Goal: Find specific page/section: Find specific page/section

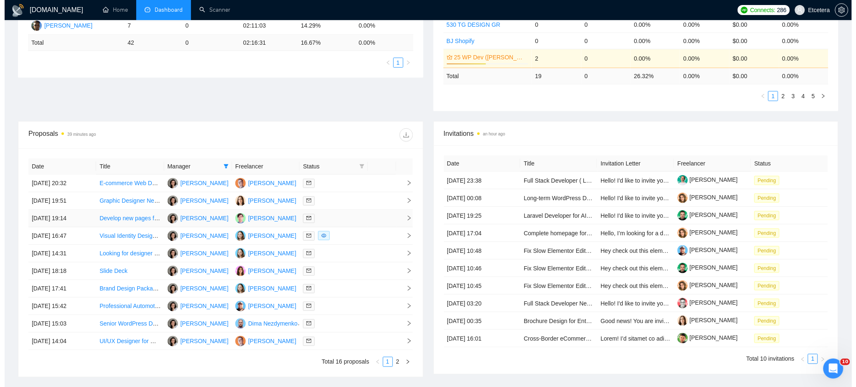
scroll to position [223, 0]
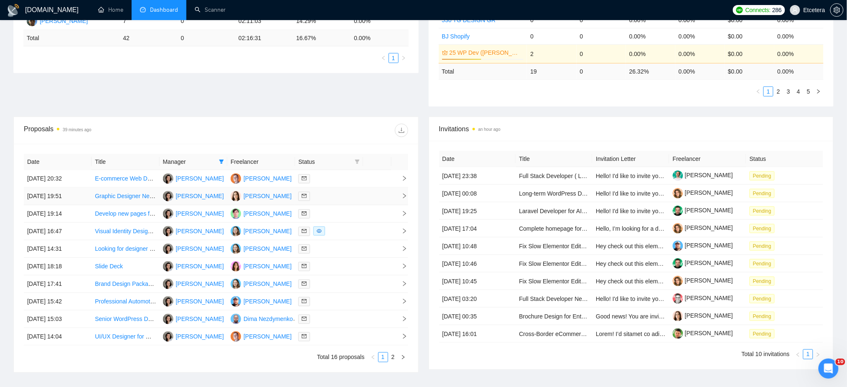
drag, startPoint x: 222, startPoint y: 160, endPoint x: 226, endPoint y: 195, distance: 34.9
click at [222, 161] on icon "filter" at bounding box center [221, 162] width 5 height 4
click at [173, 207] on span "Anton Pivnyk" at bounding box center [194, 205] width 48 height 7
checkbox input "true"
drag, startPoint x: 173, startPoint y: 193, endPoint x: 198, endPoint y: 173, distance: 33.0
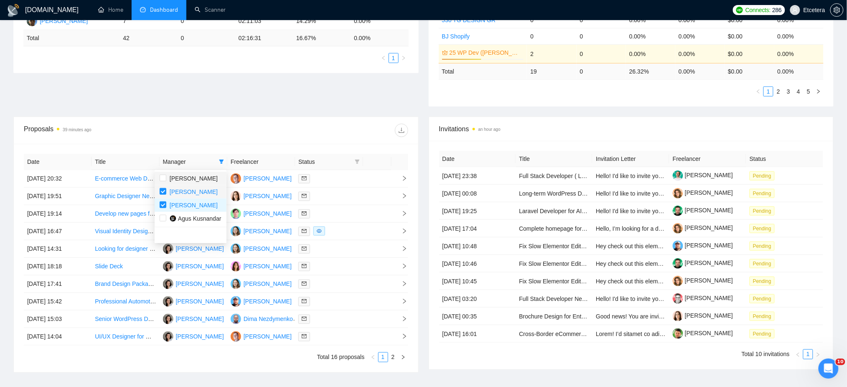
click at [173, 193] on span "Tatyana Tymofieieva" at bounding box center [194, 191] width 48 height 7
checkbox input "false"
click at [223, 136] on div at bounding box center [312, 130] width 192 height 13
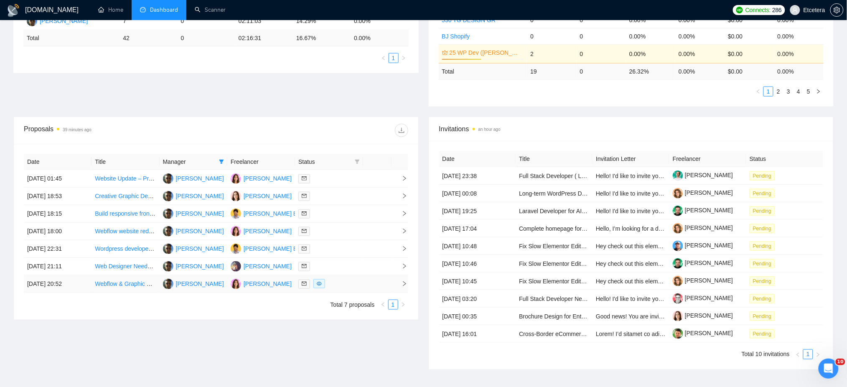
click at [346, 288] on div at bounding box center [328, 284] width 61 height 10
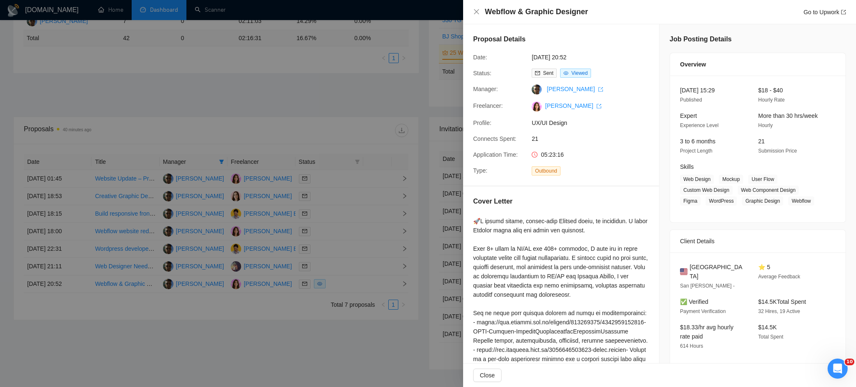
click at [351, 264] on div at bounding box center [428, 193] width 856 height 387
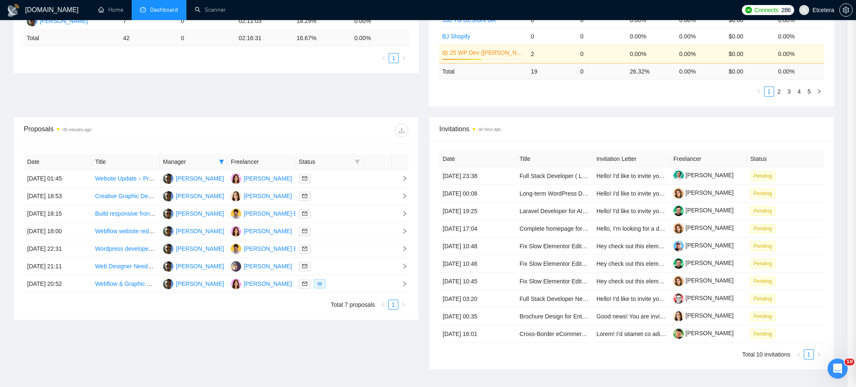
click at [346, 264] on div at bounding box center [428, 193] width 856 height 387
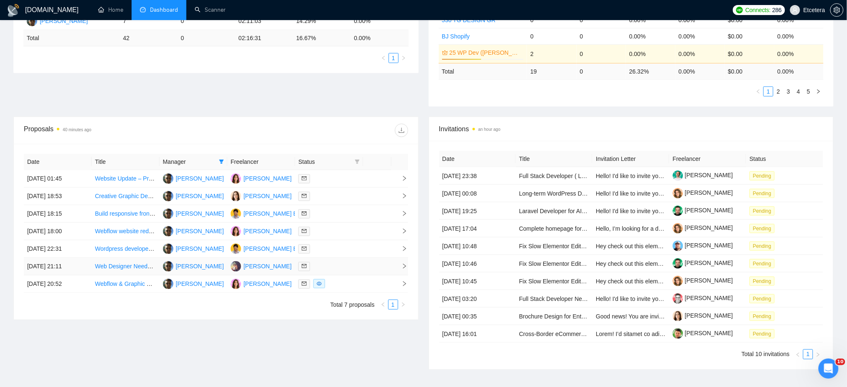
click at [346, 264] on div at bounding box center [328, 267] width 61 height 10
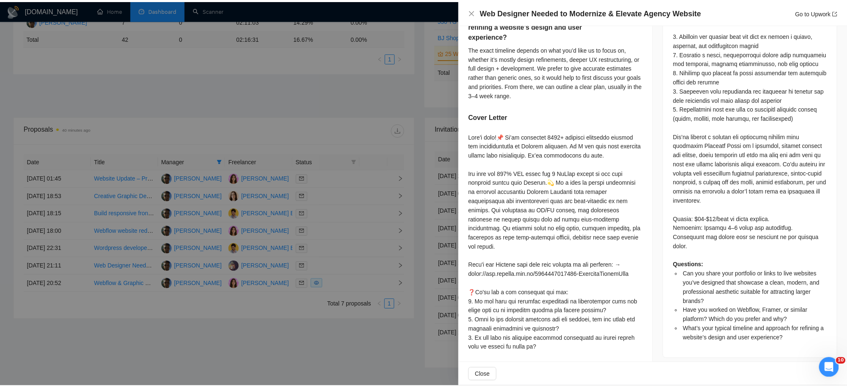
scroll to position [450, 0]
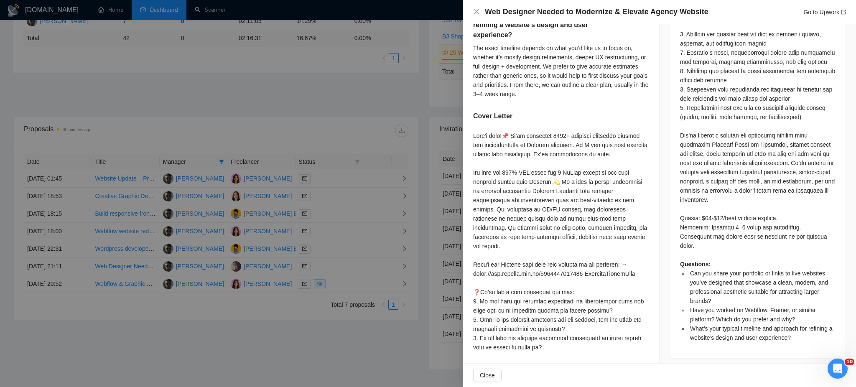
click at [330, 249] on div at bounding box center [428, 193] width 856 height 387
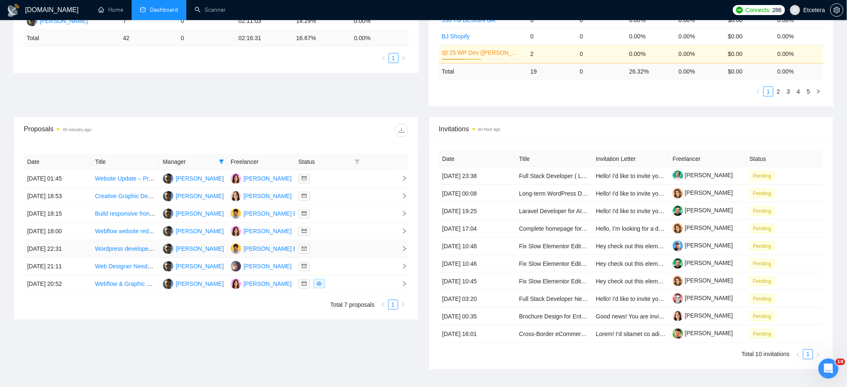
click at [330, 249] on div at bounding box center [328, 249] width 61 height 10
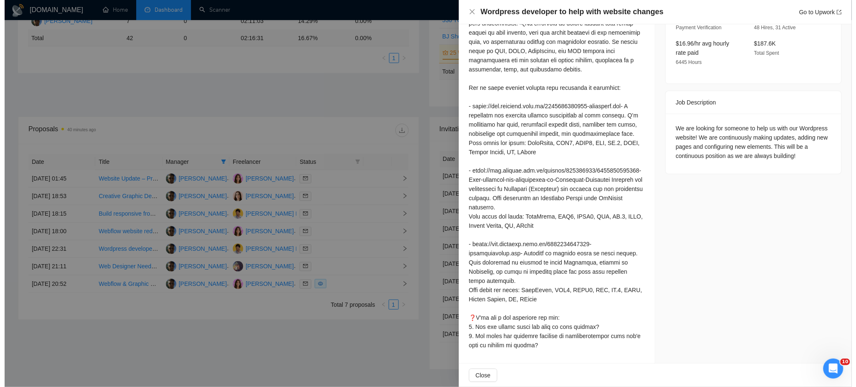
scroll to position [252, 0]
